Goal: Book appointment/travel/reservation

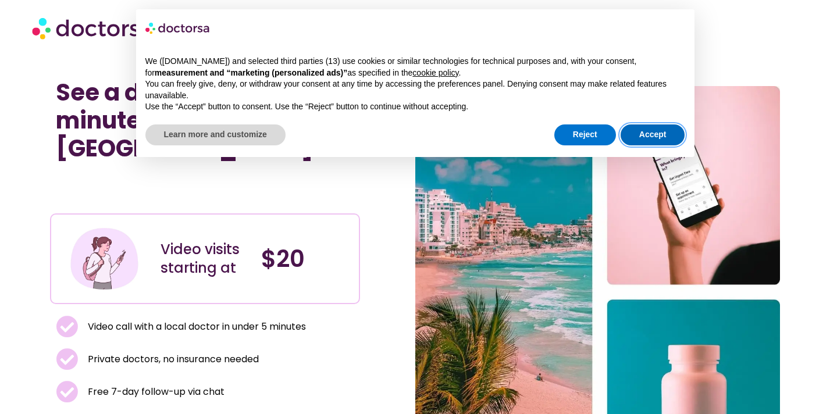
click at [660, 133] on button "Accept" at bounding box center [653, 135] width 65 height 21
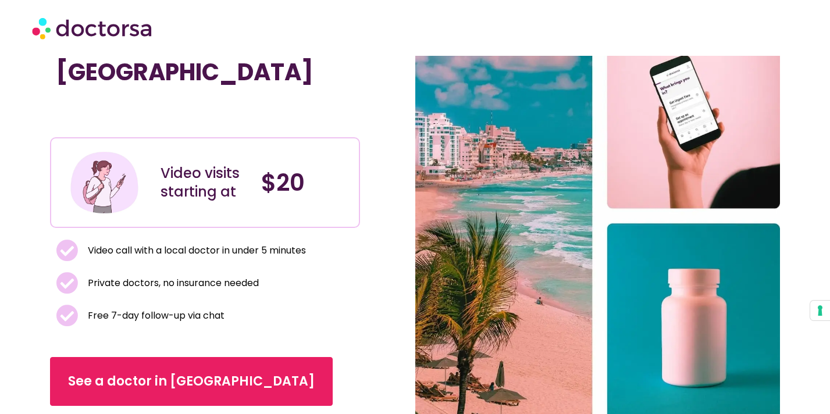
scroll to position [87, 0]
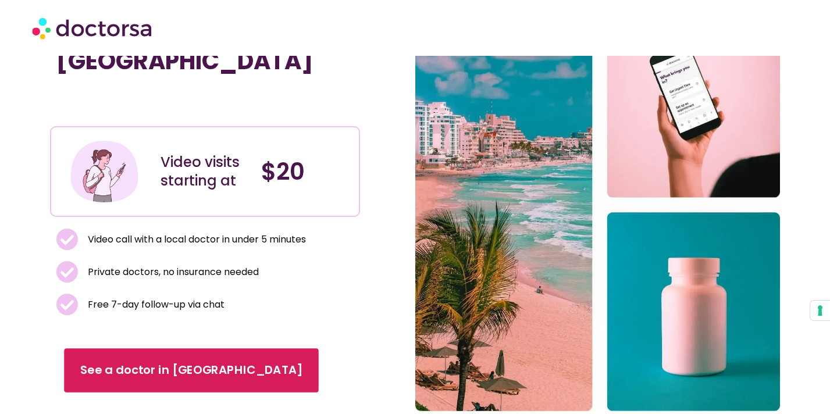
click at [189, 363] on span "See a doctor in [GEOGRAPHIC_DATA]" at bounding box center [191, 371] width 222 height 17
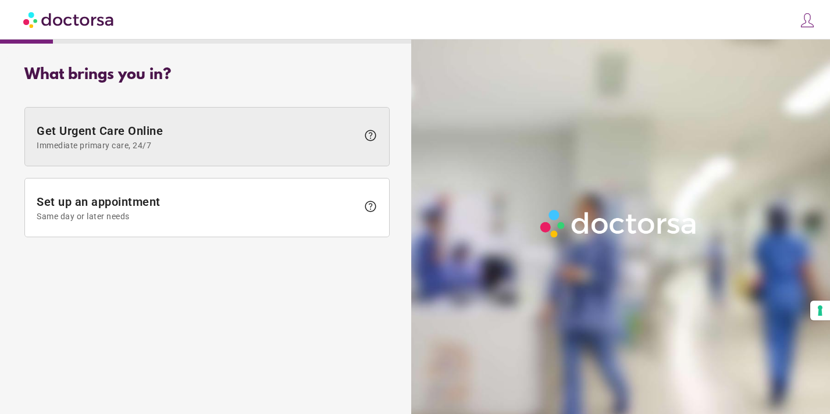
click at [196, 140] on span "Get Urgent Care Online Immediate primary care, 24/7" at bounding box center [197, 137] width 321 height 26
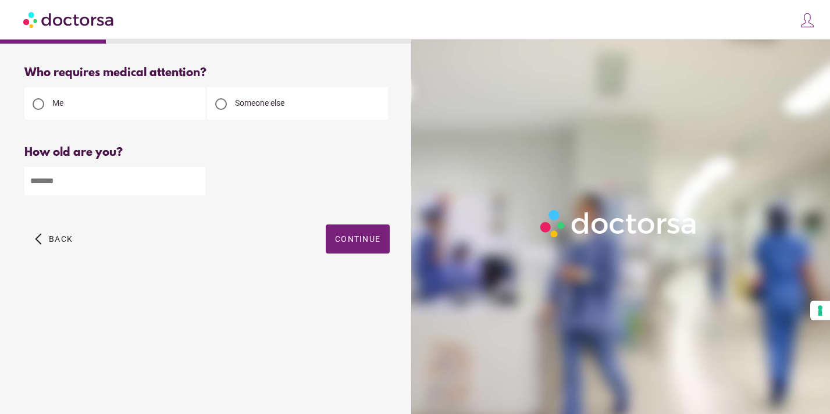
click at [161, 183] on input "number" at bounding box center [114, 181] width 181 height 29
type input "**"
click at [363, 235] on span "Continue" at bounding box center [357, 239] width 45 height 9
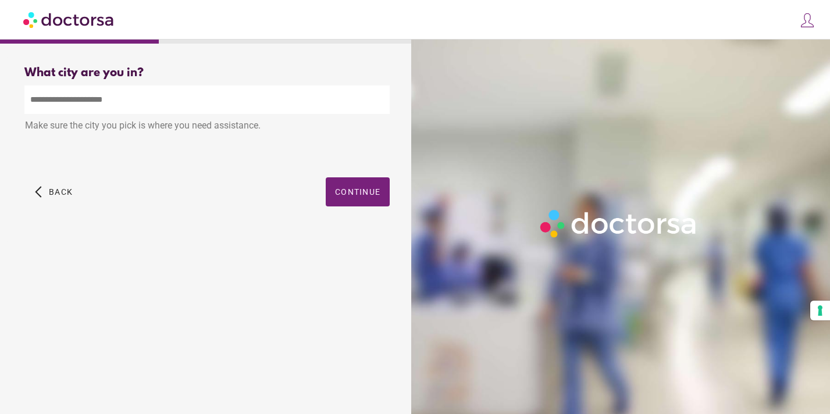
click at [86, 109] on input "text" at bounding box center [206, 100] width 365 height 29
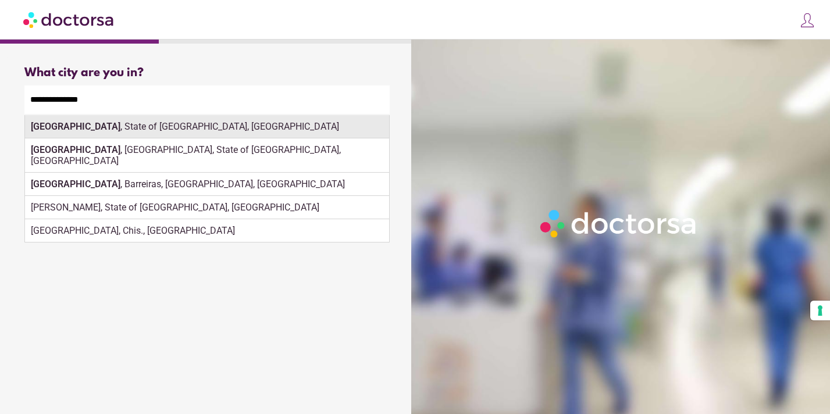
click at [162, 126] on div "Rio de Janeiro , State of Rio de Janeiro, Brazil" at bounding box center [207, 126] width 364 height 23
type input "**********"
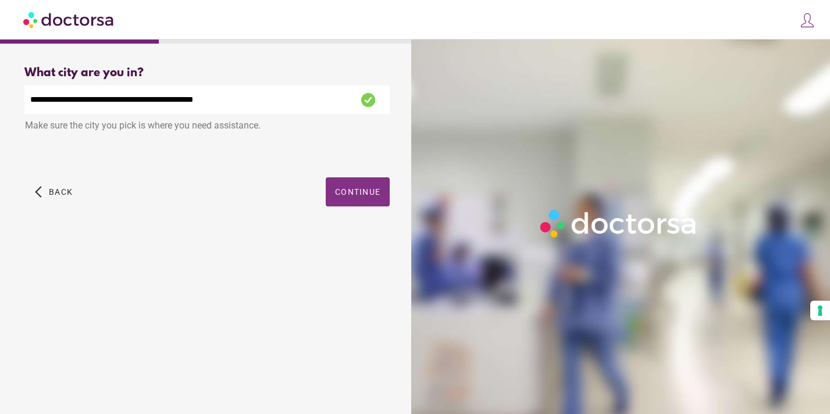
click at [361, 189] on span "Continue" at bounding box center [357, 191] width 45 height 9
